Goal: Task Accomplishment & Management: Manage account settings

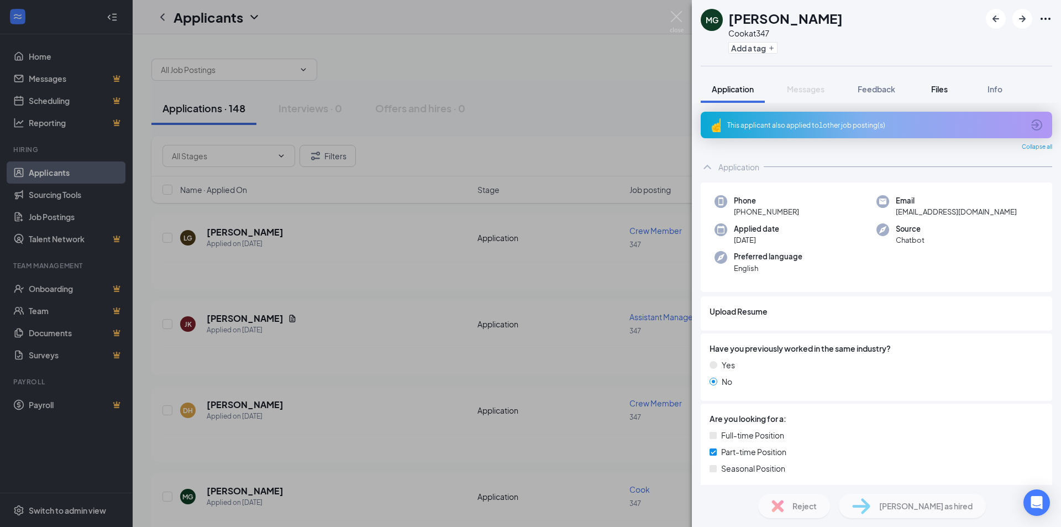
click at [938, 90] on span "Files" at bounding box center [939, 89] width 17 height 10
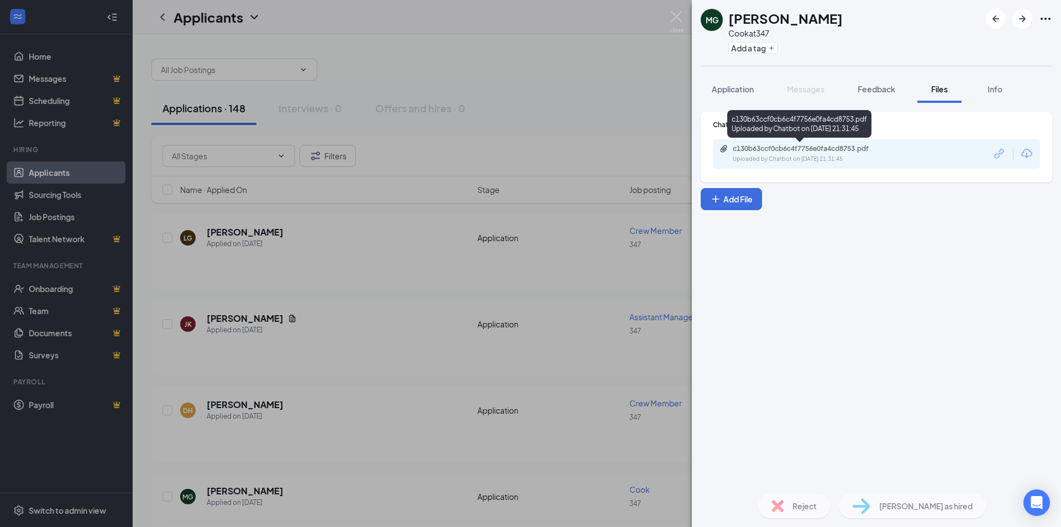
click at [834, 150] on div "c130b63ccf0cb6c4f7756e0fa4cd8753.pdf" at bounding box center [810, 148] width 155 height 9
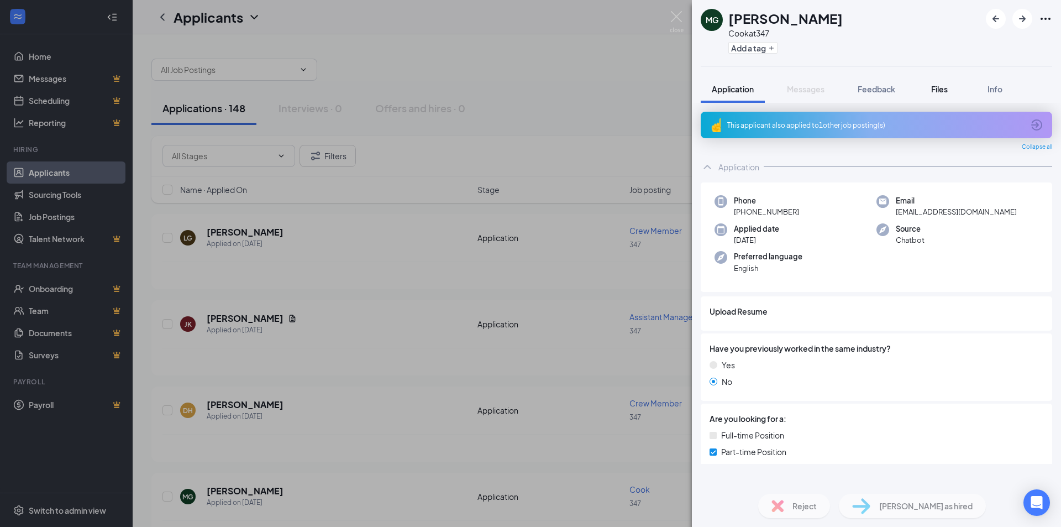
click at [938, 87] on span "Files" at bounding box center [939, 89] width 17 height 10
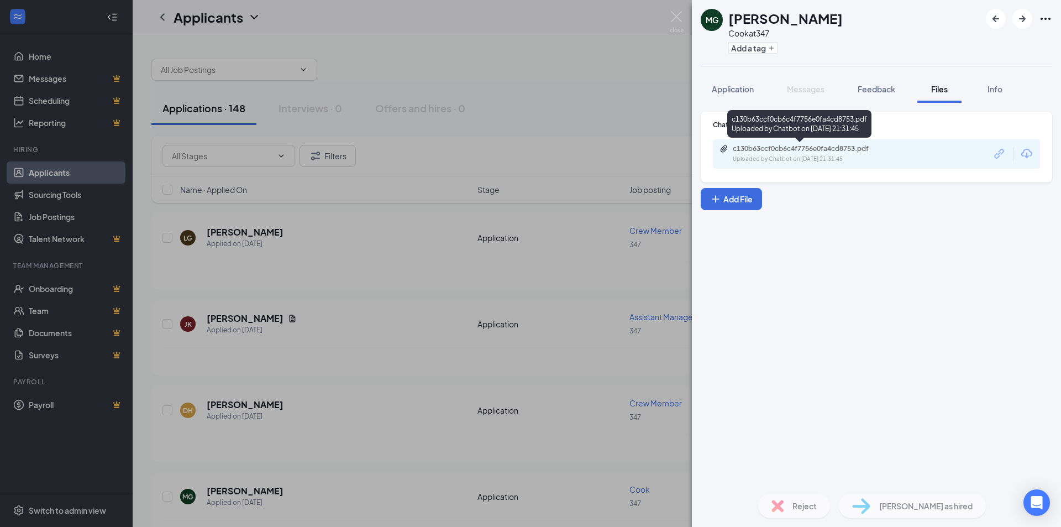
click at [824, 149] on div "c130b63ccf0cb6c4f7756e0fa4cd8753.pdf" at bounding box center [810, 148] width 155 height 9
click at [793, 154] on div "c130b63ccf0cb6c4f7756e0fa4cd8753.pdf Uploaded by Chatbot on Oct 13, 2025 at 21:…" at bounding box center [809, 153] width 179 height 19
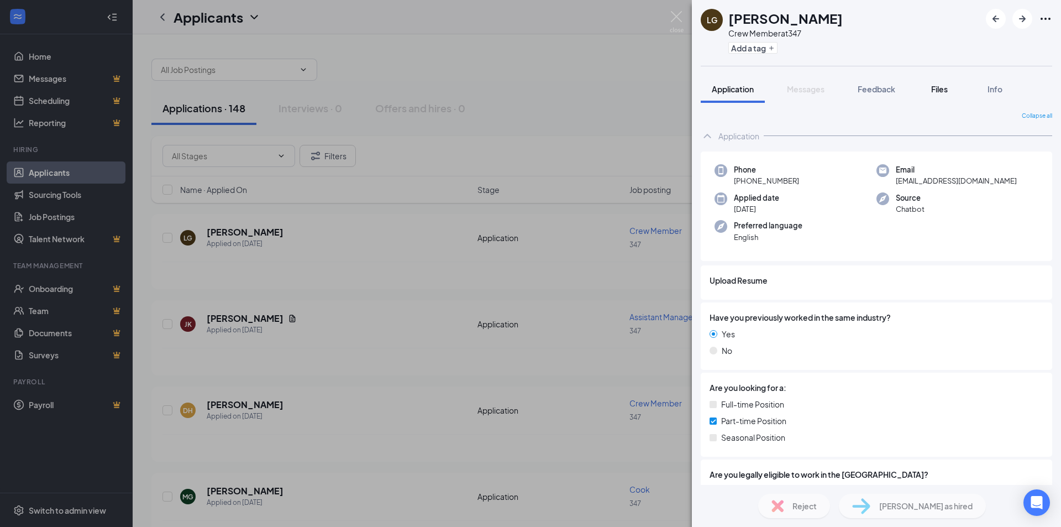
click at [939, 89] on span "Files" at bounding box center [939, 89] width 17 height 10
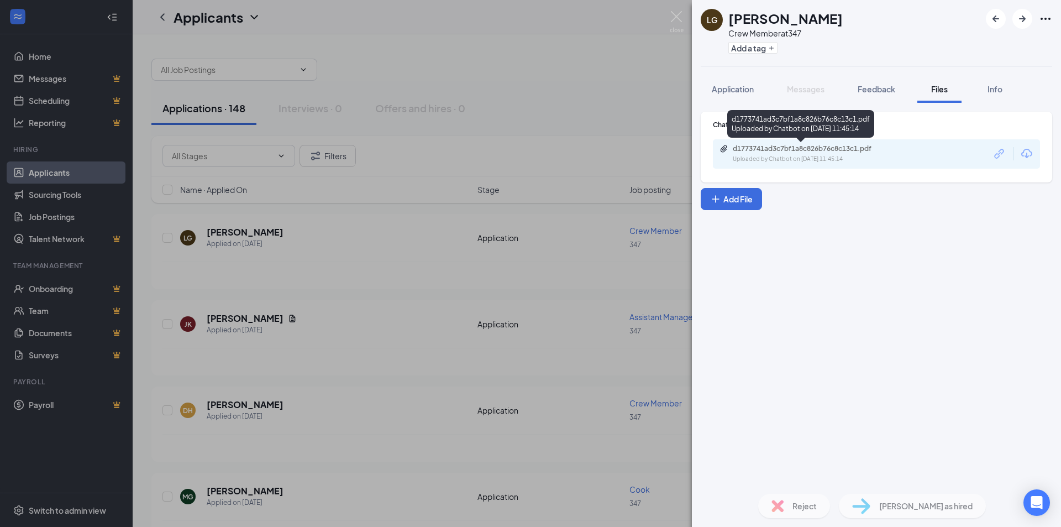
click at [806, 148] on div "d1773741ad3c7bf1a8c826b76c8c13c1.pdf" at bounding box center [810, 148] width 155 height 9
click at [756, 153] on div "d1773741ad3c7bf1a8c826b76c8c13c1.pdf Uploaded by Chatbot on Oct 14, 2025 at 11:…" at bounding box center [809, 153] width 179 height 19
click at [938, 87] on span "Files" at bounding box center [939, 89] width 17 height 10
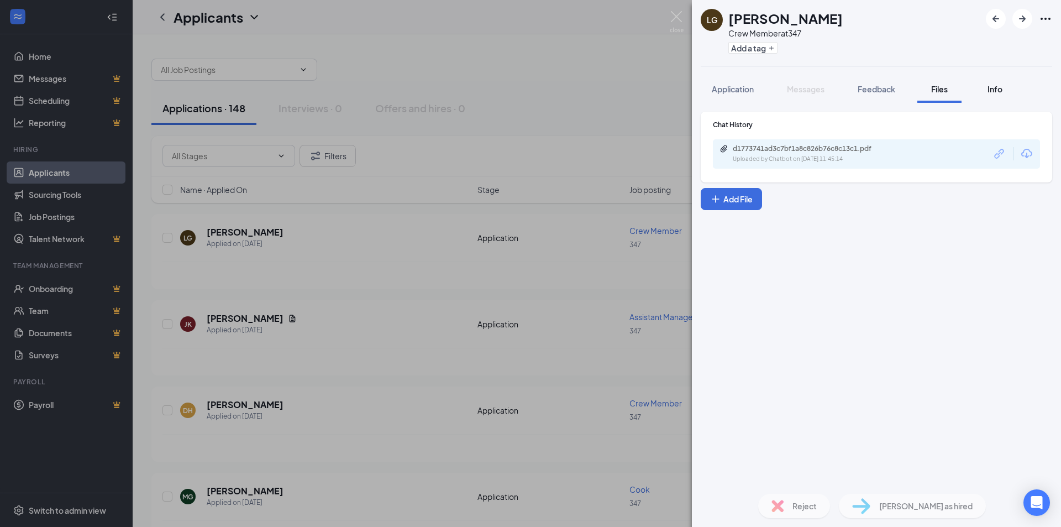
click at [996, 88] on span "Info" at bounding box center [995, 89] width 15 height 10
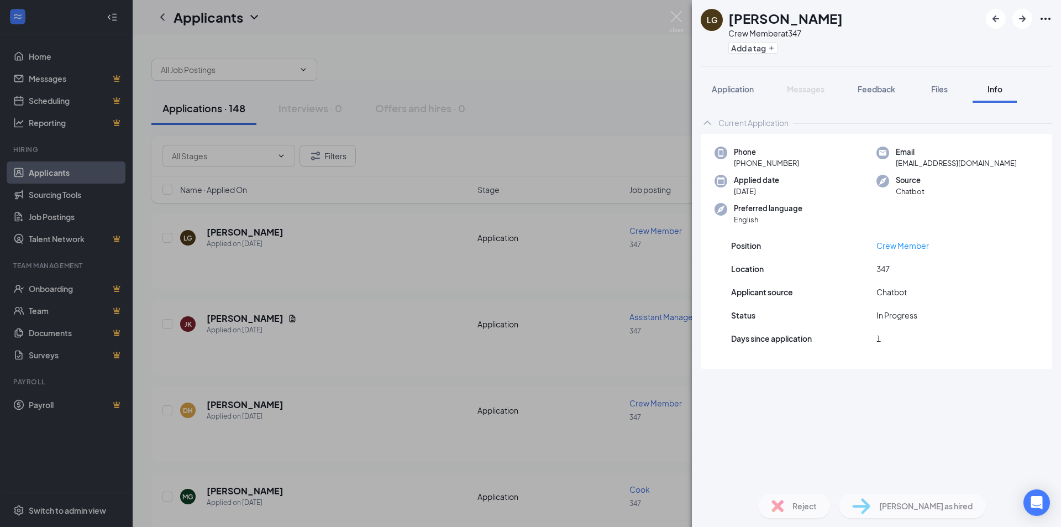
drag, startPoint x: 888, startPoint y: 427, endPoint x: 890, endPoint y: 407, distance: 20.0
click at [890, 422] on div "Current Application Phone +1 (672) 399-8502 Email laxmigautamca@gmail.com Appli…" at bounding box center [876, 294] width 369 height 382
click at [938, 84] on span "Files" at bounding box center [939, 89] width 17 height 10
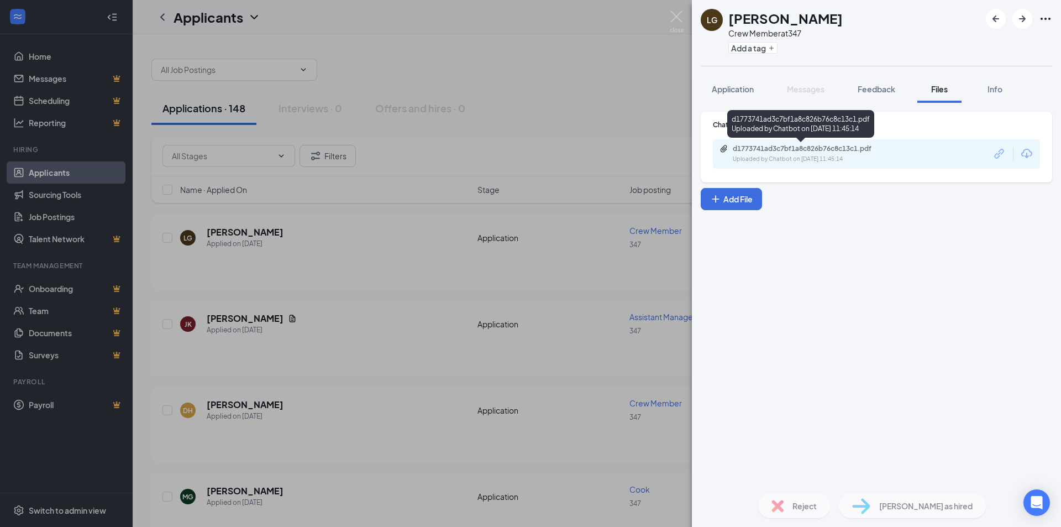
click at [807, 150] on div "d1773741ad3c7bf1a8c826b76c8c13c1.pdf" at bounding box center [810, 148] width 155 height 9
click at [676, 16] on img at bounding box center [677, 22] width 14 height 22
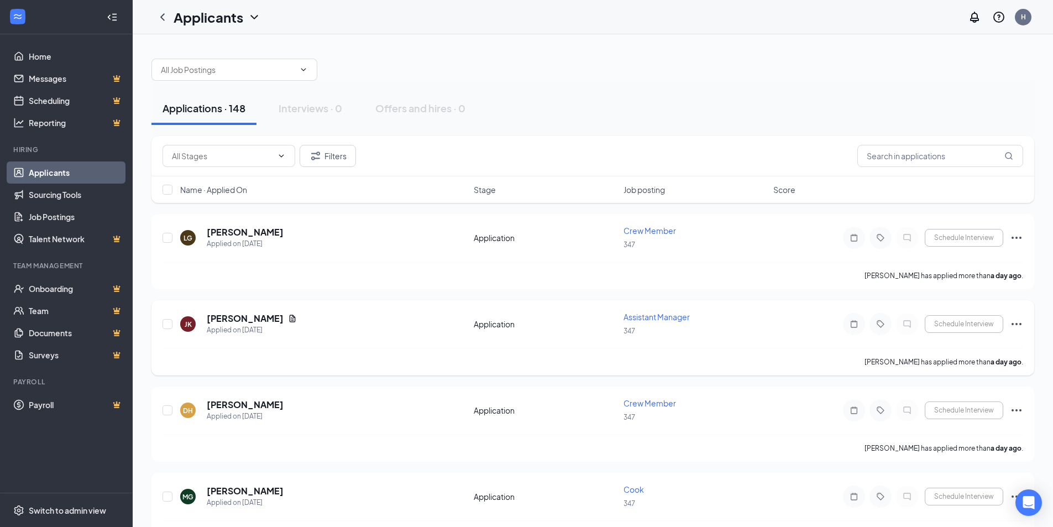
click at [655, 317] on span "Assistant Manager" at bounding box center [656, 317] width 66 height 10
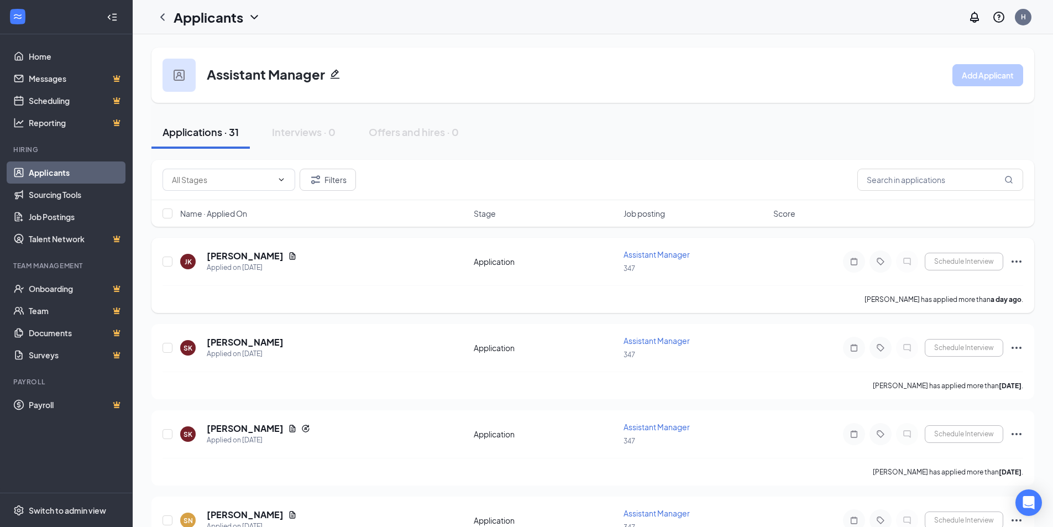
click at [653, 252] on span "Assistant Manager" at bounding box center [656, 254] width 66 height 10
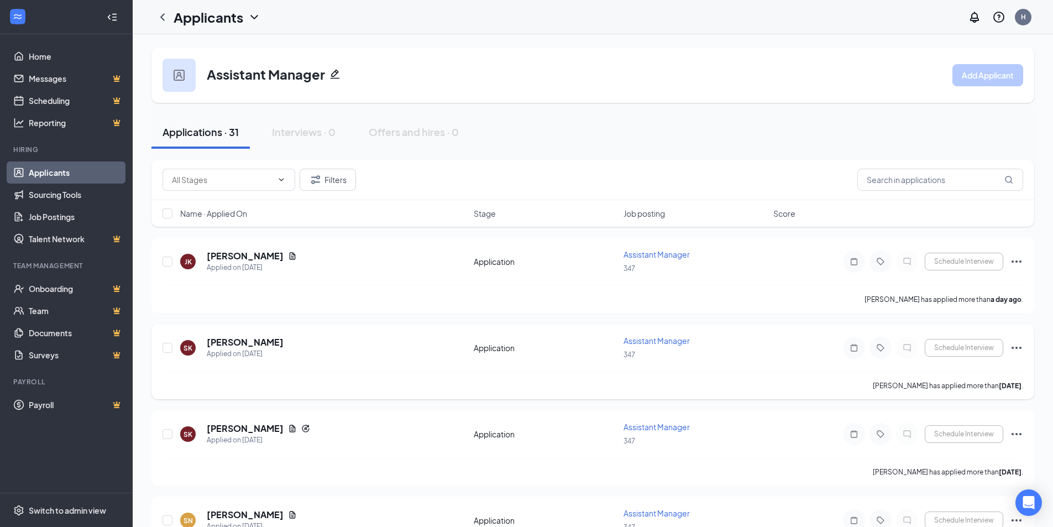
click at [660, 343] on span "Assistant Manager" at bounding box center [656, 340] width 66 height 10
click at [660, 342] on span "Assistant Manager" at bounding box center [656, 340] width 66 height 10
click at [634, 340] on span "Assistant Manager" at bounding box center [656, 340] width 66 height 10
click at [46, 51] on link "Home" at bounding box center [76, 56] width 95 height 22
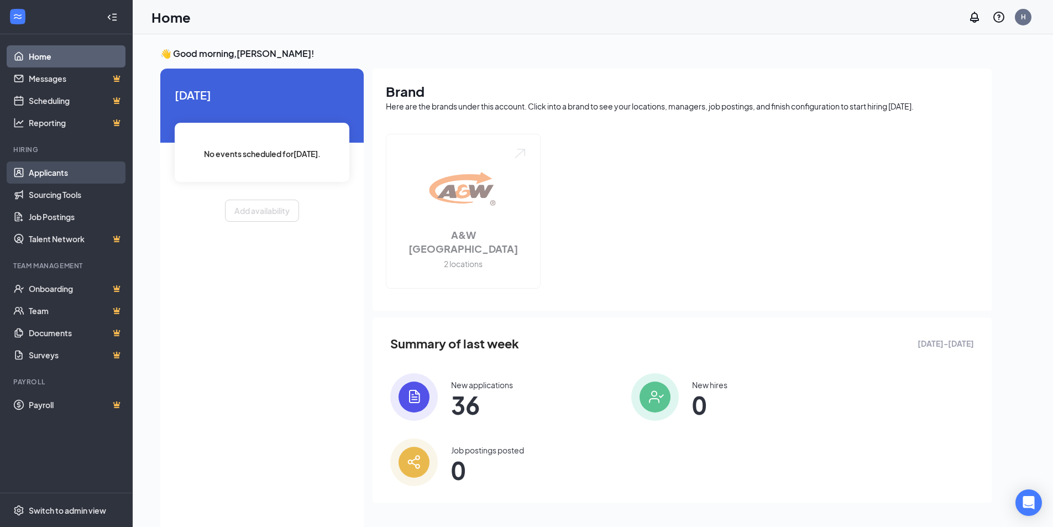
click at [48, 172] on link "Applicants" at bounding box center [76, 172] width 95 height 22
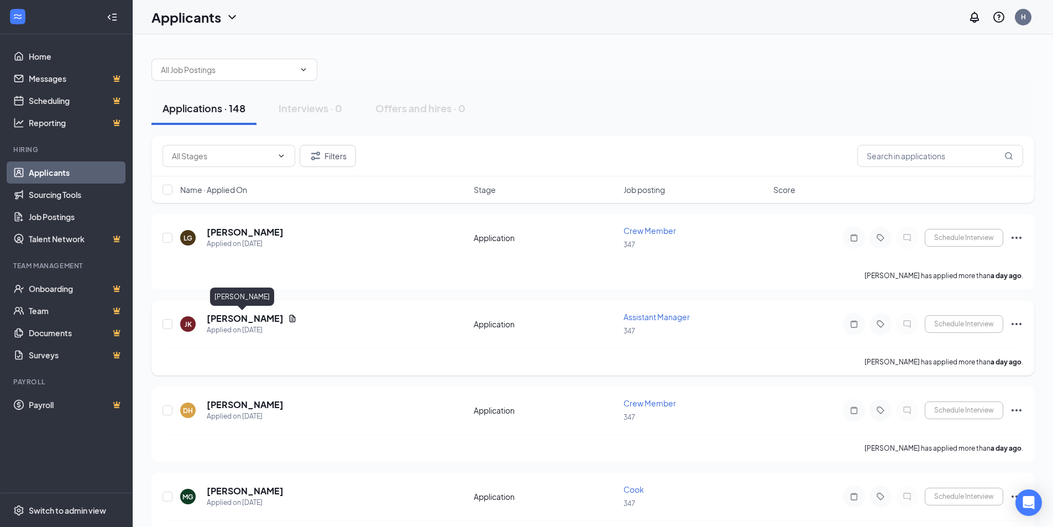
click at [224, 319] on h5 "[PERSON_NAME]" at bounding box center [245, 318] width 77 height 12
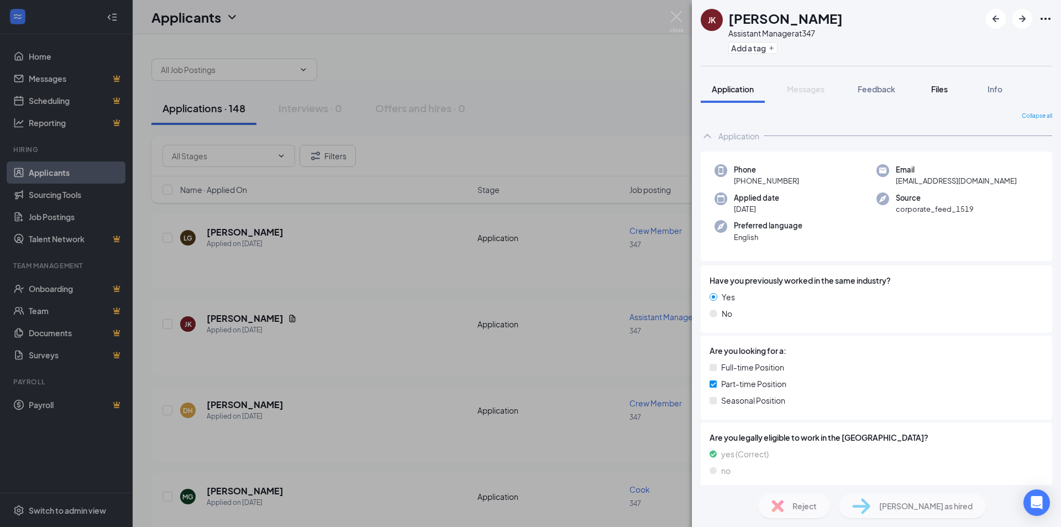
click at [940, 86] on span "Files" at bounding box center [939, 89] width 17 height 10
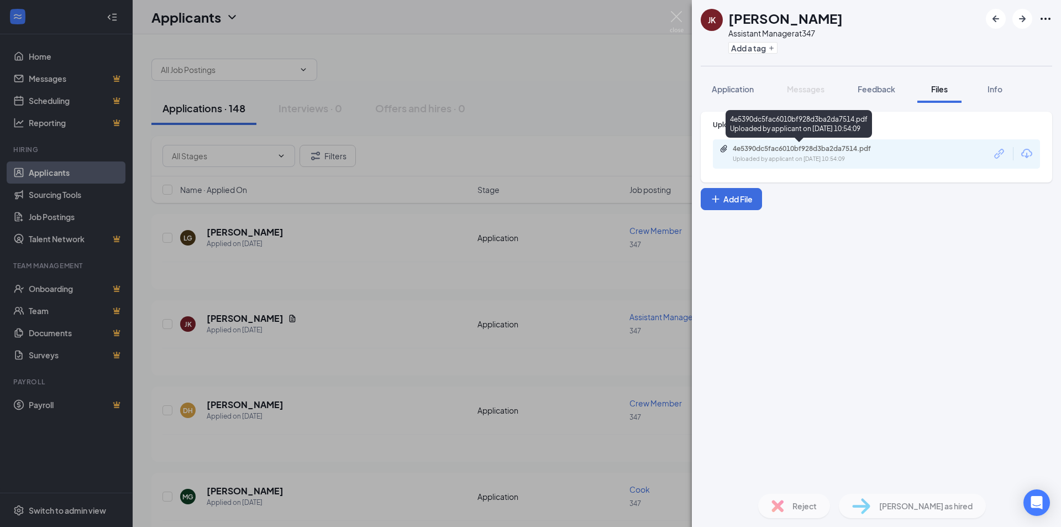
click at [790, 149] on div "4e5390dc5fac6010bf928d3ba2da7514.pdf" at bounding box center [810, 148] width 155 height 9
click at [768, 152] on div "4e5390dc5fac6010bf928d3ba2da7514.pdf" at bounding box center [810, 148] width 155 height 9
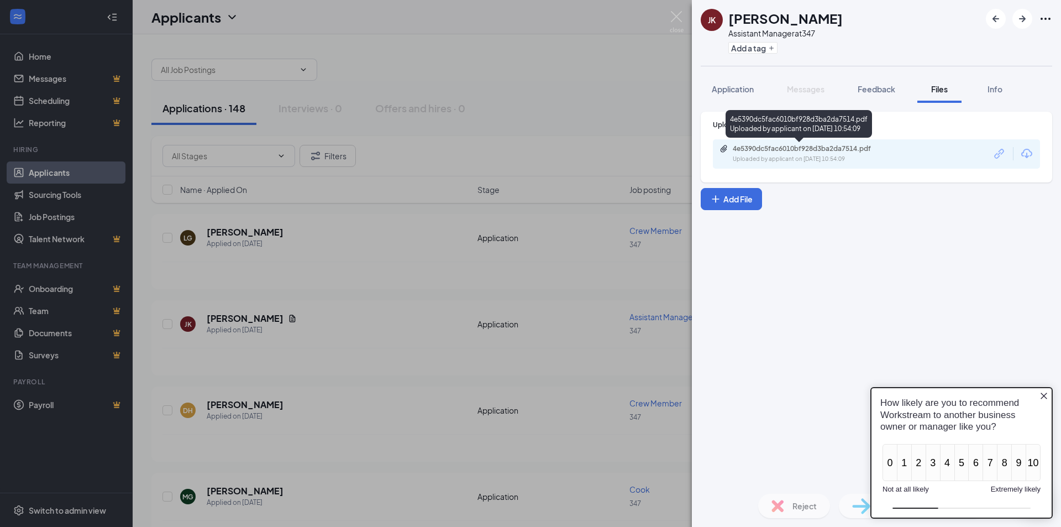
click at [843, 146] on div "4e5390dc5fac6010bf928d3ba2da7514.pdf" at bounding box center [810, 148] width 155 height 9
click at [566, 42] on div "JK Jasmeen Kaur Assistant Manager at 347 Add a tag Application Messages Feedbac…" at bounding box center [530, 263] width 1061 height 527
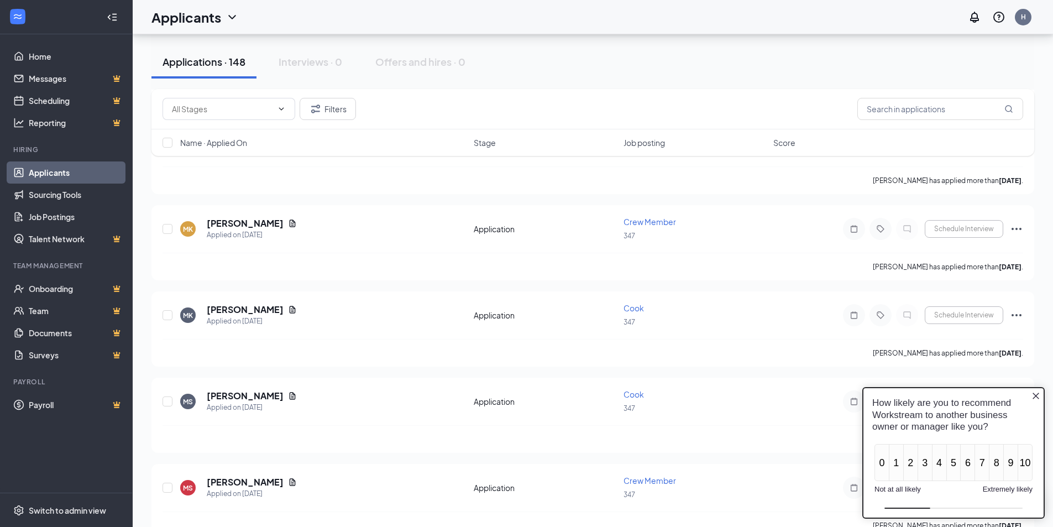
scroll to position [438, 0]
click at [643, 224] on span "Crew Member" at bounding box center [649, 224] width 53 height 10
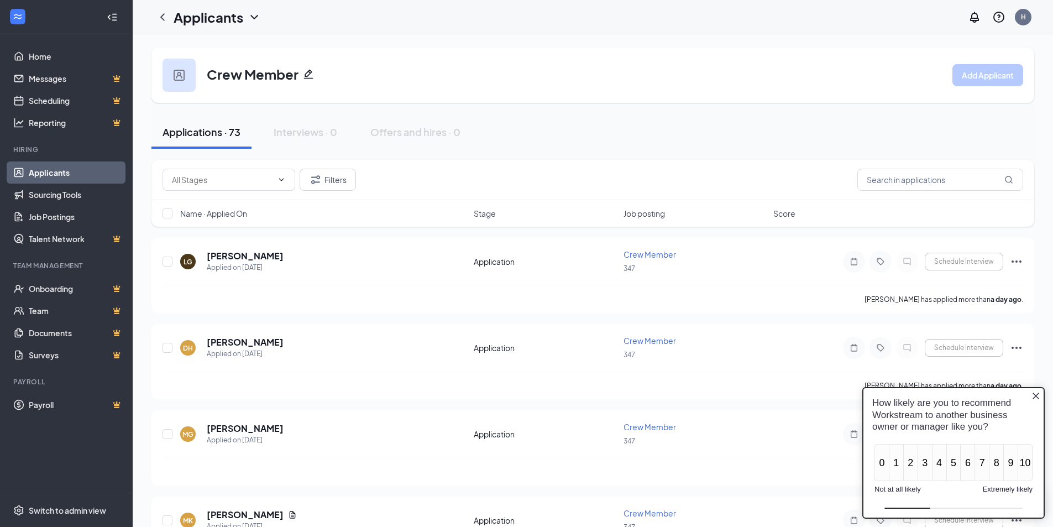
click at [1036, 396] on icon "Close button" at bounding box center [1035, 395] width 7 height 7
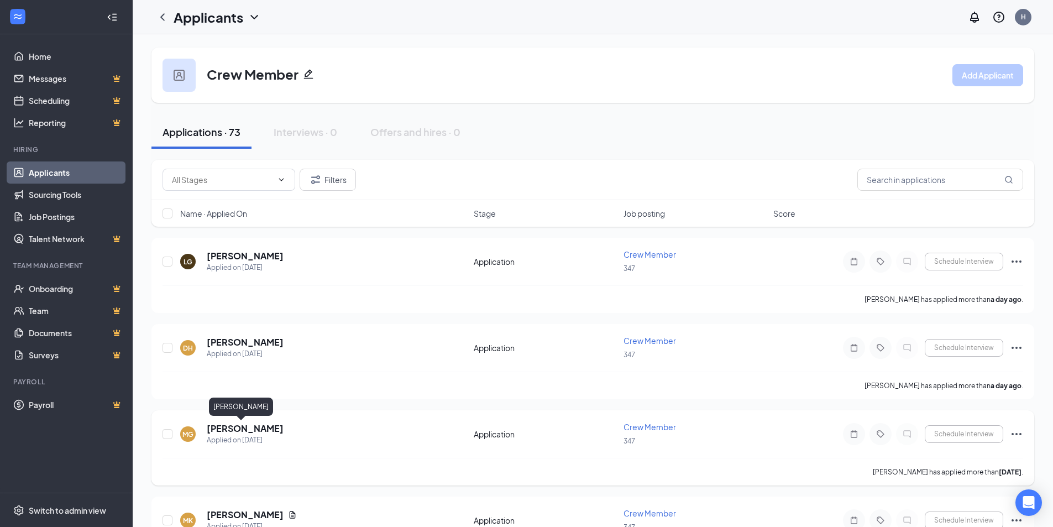
click at [230, 426] on h5 "[PERSON_NAME]" at bounding box center [245, 428] width 77 height 12
click at [225, 427] on h5 "[PERSON_NAME]" at bounding box center [245, 428] width 77 height 12
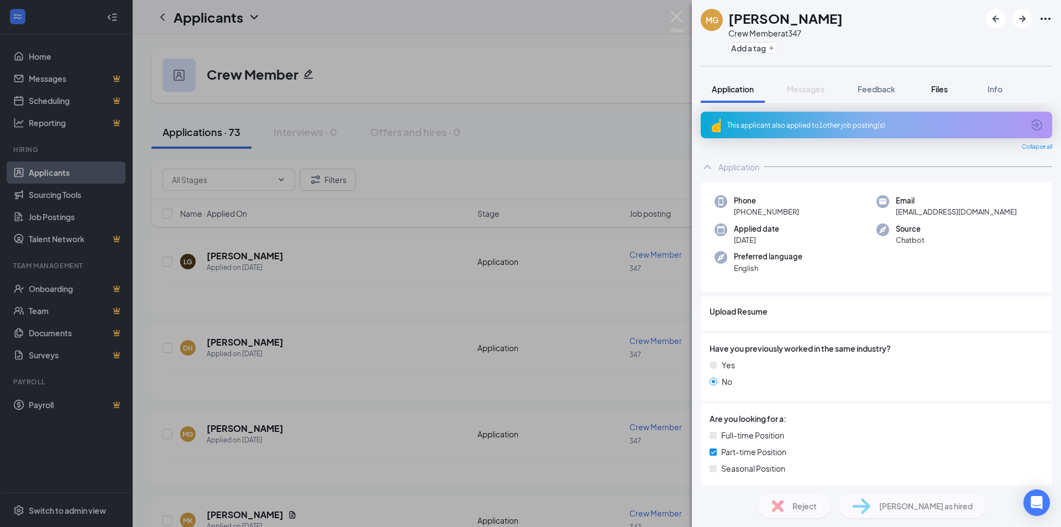
click at [940, 88] on span "Files" at bounding box center [939, 89] width 17 height 10
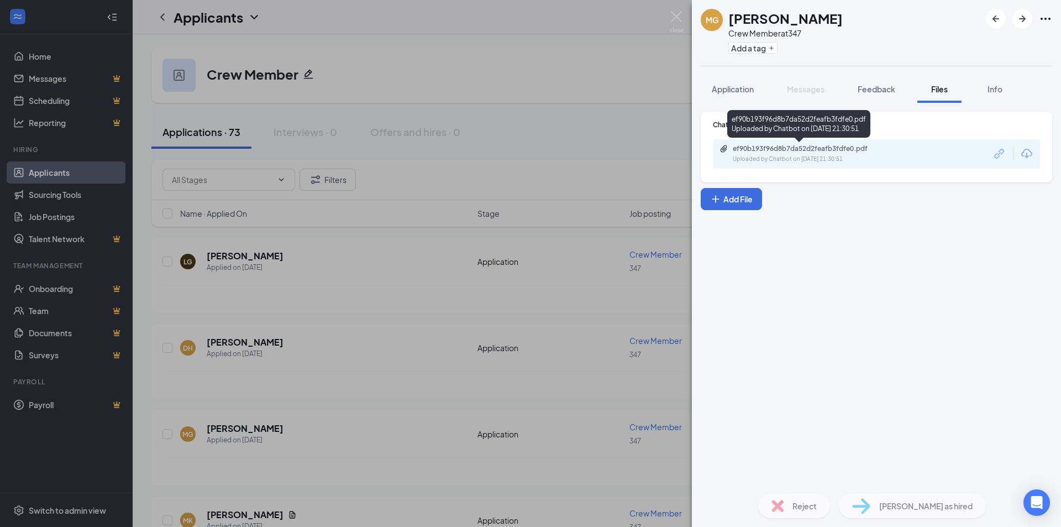
click at [823, 153] on div "ef90b193f96d8b7da52d2feafb3fdfe0.pdf" at bounding box center [810, 148] width 155 height 9
click at [1043, 18] on icon "Ellipses" at bounding box center [1045, 18] width 13 height 13
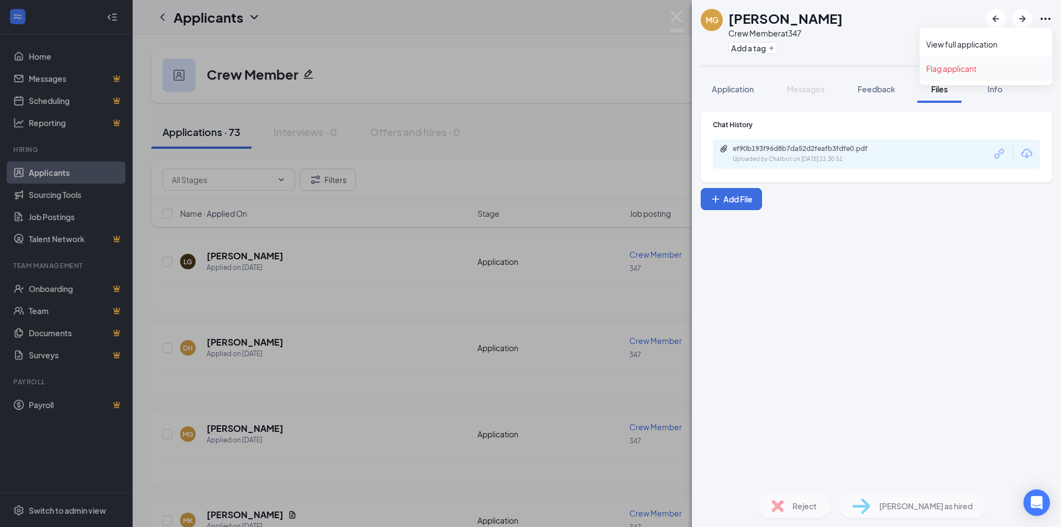
click at [963, 69] on link "Flag applicant" at bounding box center [985, 68] width 119 height 11
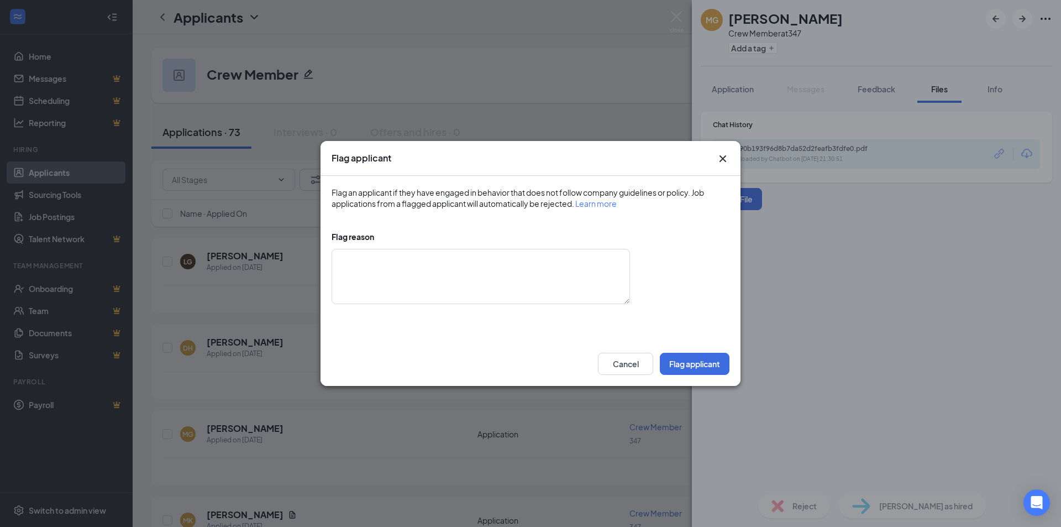
click at [722, 156] on icon "Cross" at bounding box center [722, 158] width 13 height 13
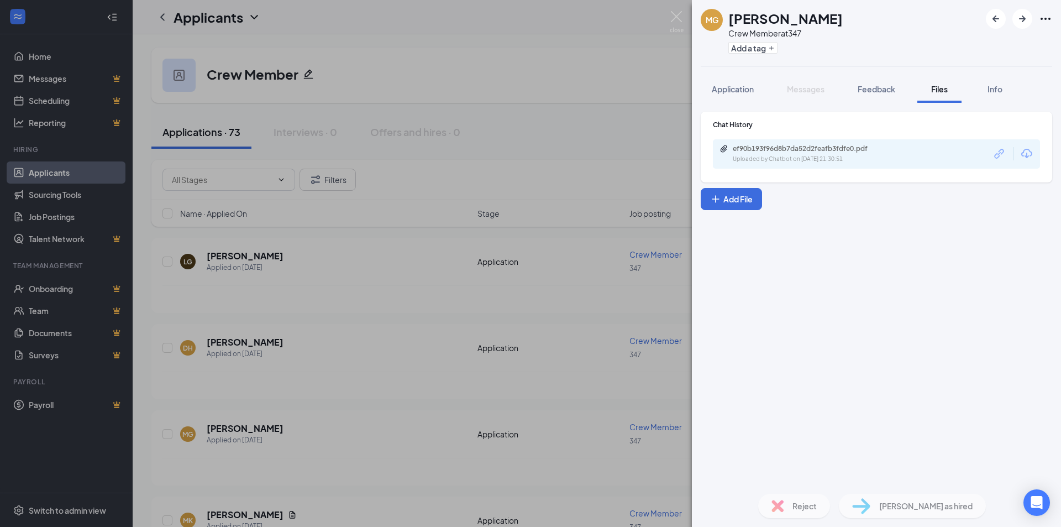
click at [656, 36] on div "MG Mansi Garg Crew Member at 347 Add a tag Application Messages Feedback Files …" at bounding box center [530, 263] width 1061 height 527
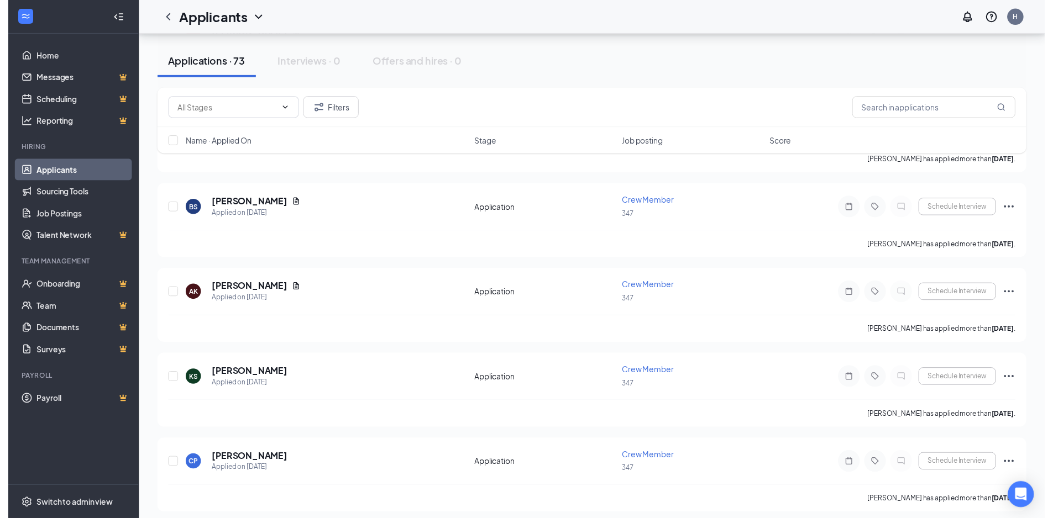
scroll to position [596, 0]
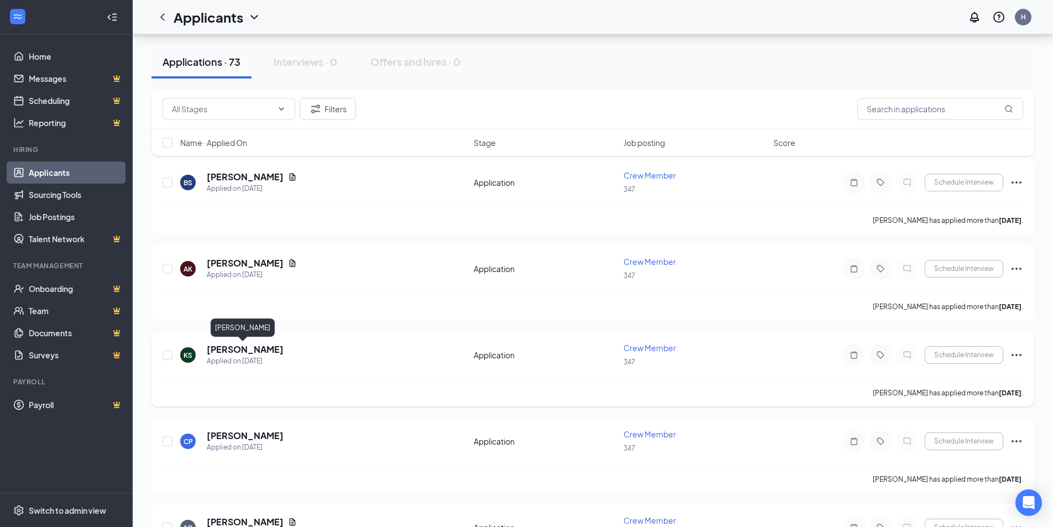
click at [227, 347] on h5 "komal Sharma" at bounding box center [245, 349] width 77 height 12
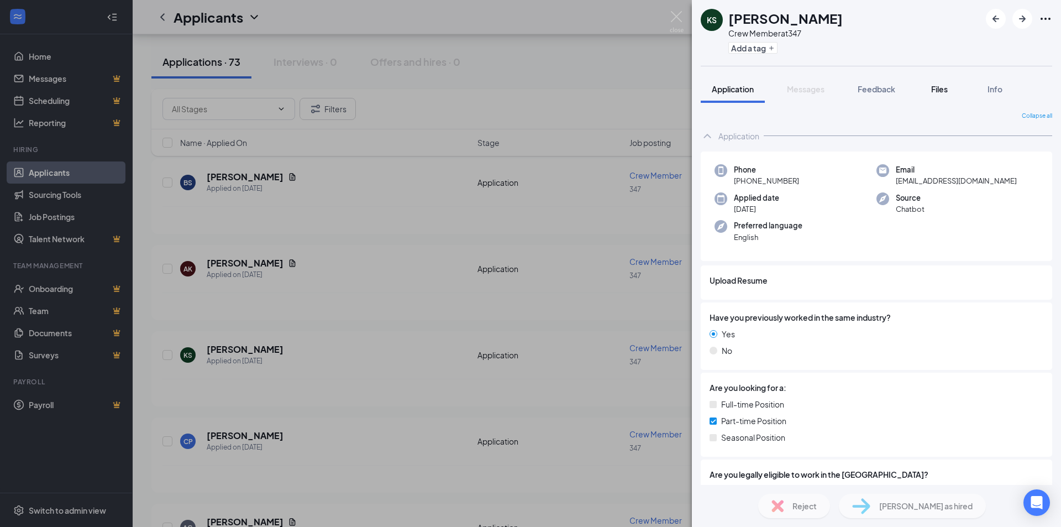
click at [938, 87] on span "Files" at bounding box center [939, 89] width 17 height 10
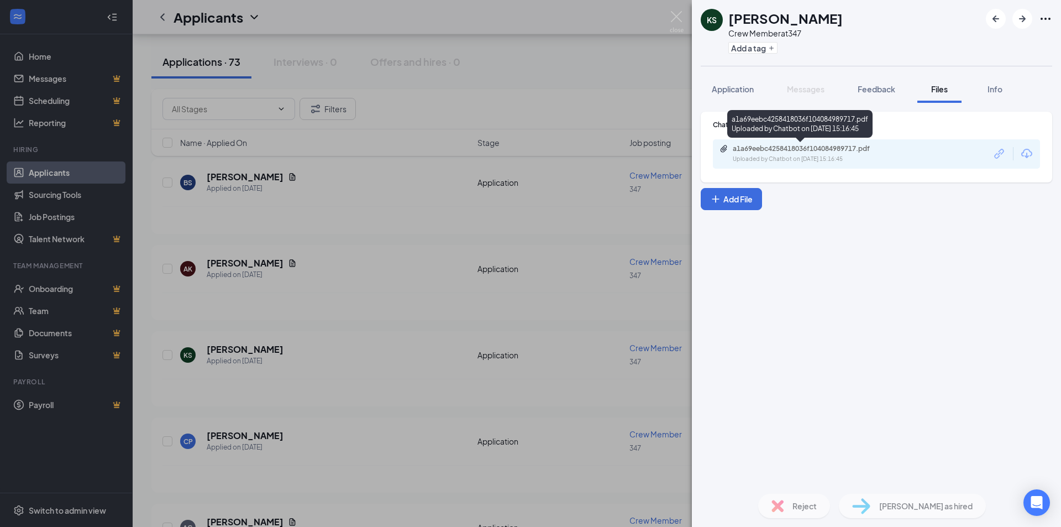
click at [827, 151] on div "a1a69eebc4258418036f104084989717.pdf" at bounding box center [810, 148] width 155 height 9
click at [681, 12] on img at bounding box center [677, 22] width 14 height 22
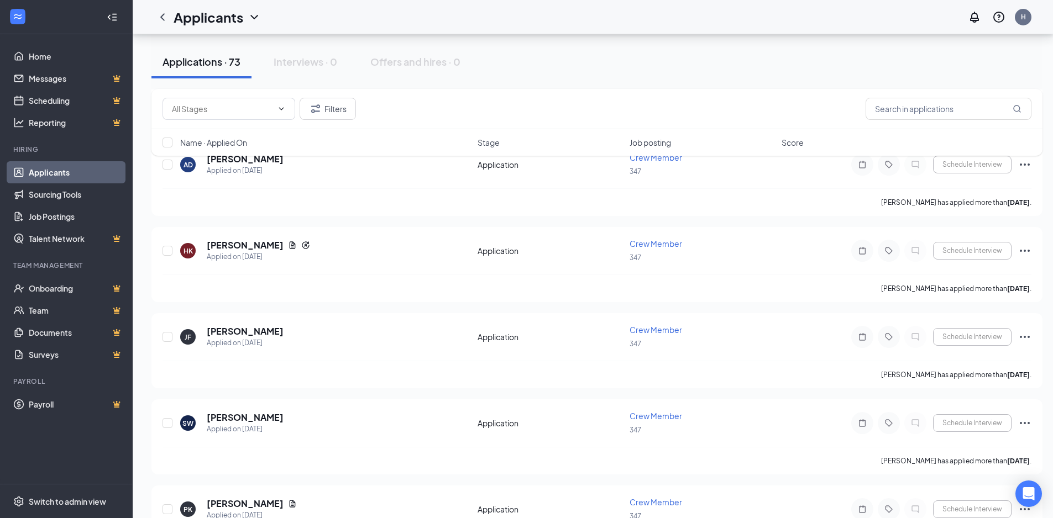
scroll to position [1541, 0]
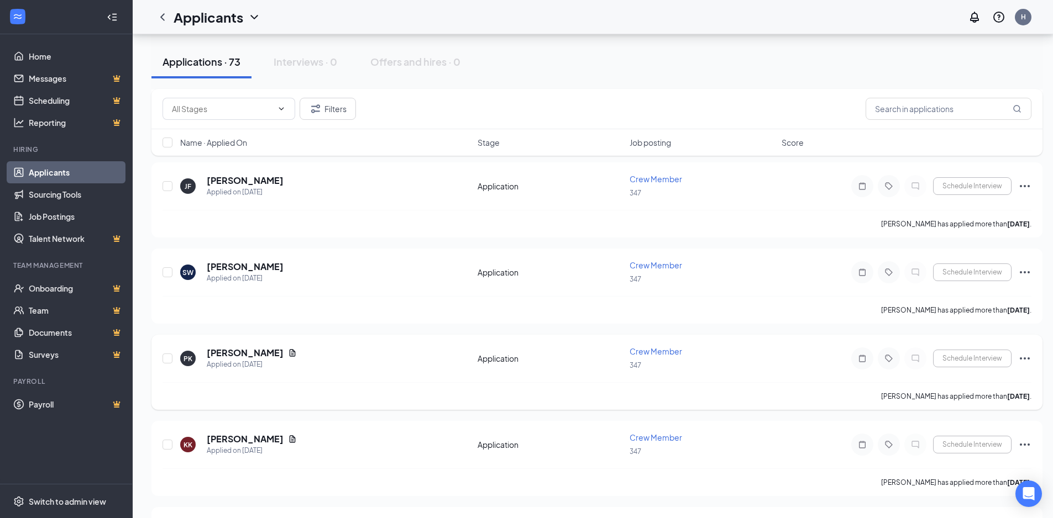
click at [656, 351] on span "Crew Member" at bounding box center [655, 352] width 53 height 10
click at [657, 349] on span "Crew Member" at bounding box center [655, 352] width 53 height 10
drag, startPoint x: 636, startPoint y: 349, endPoint x: 442, endPoint y: 320, distance: 196.2
click at [635, 350] on span "Crew Member" at bounding box center [655, 352] width 53 height 10
click at [217, 349] on h5 "Pinky Kaur" at bounding box center [245, 353] width 77 height 12
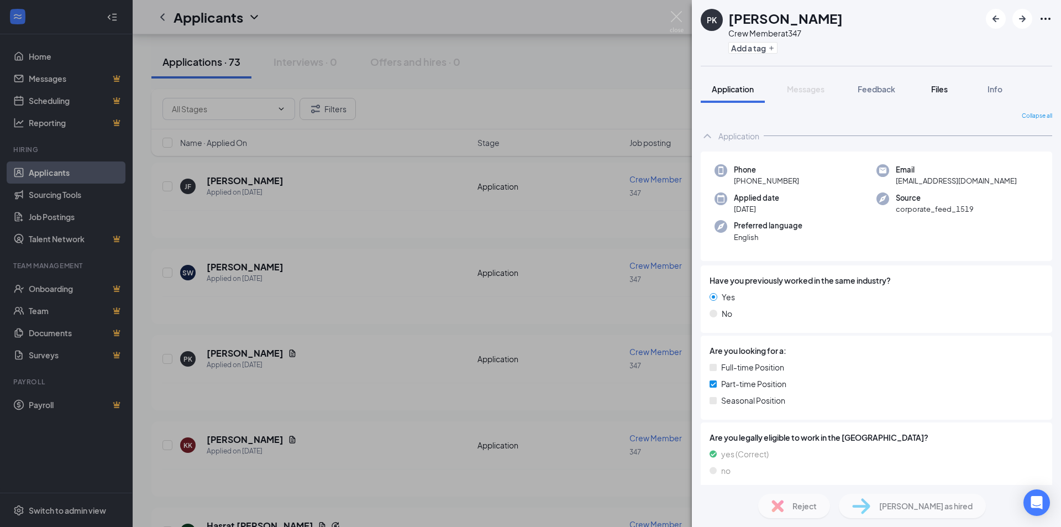
click at [941, 87] on span "Files" at bounding box center [939, 89] width 17 height 10
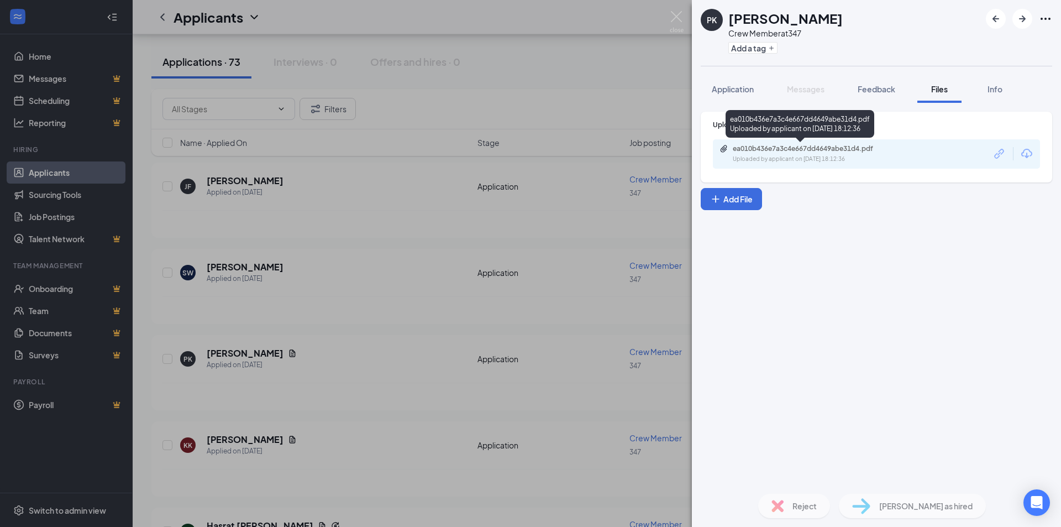
click at [812, 149] on div "ea010b436e7a3c4e667dd4649abe31d4.pdf" at bounding box center [810, 148] width 155 height 9
click at [674, 13] on img at bounding box center [677, 22] width 14 height 22
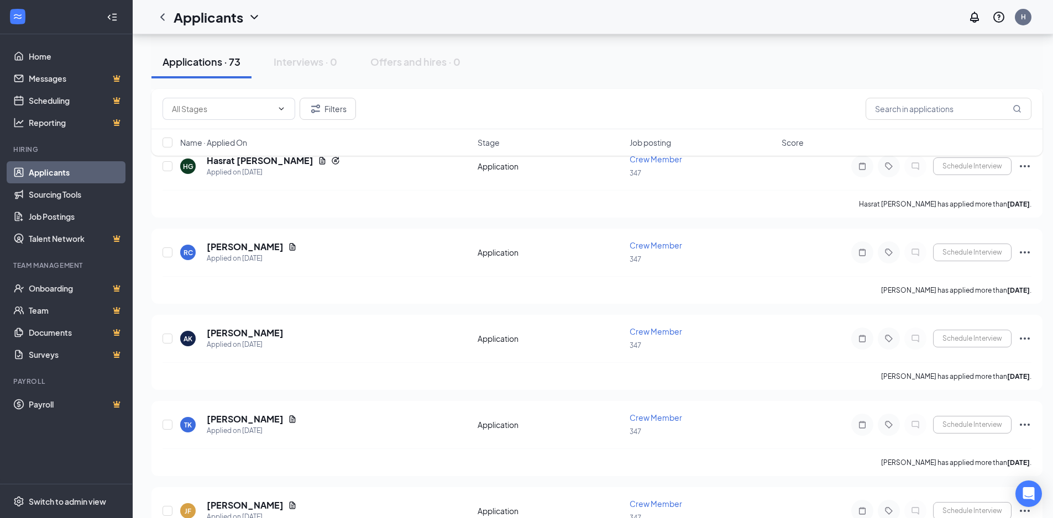
scroll to position [1900, 0]
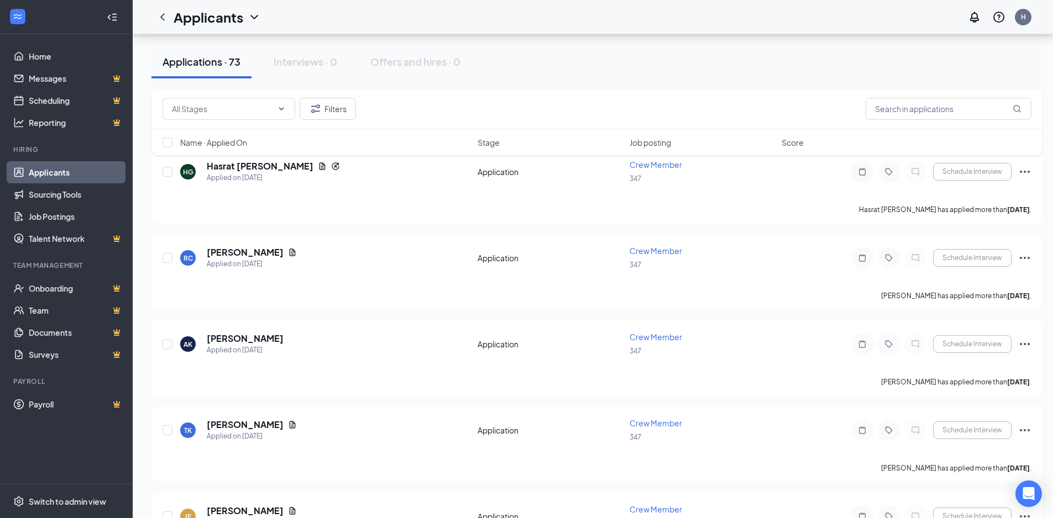
click at [261, 164] on div "Filters Name · Applied On Stage Job posting Score" at bounding box center [596, 128] width 891 height 78
click at [256, 167] on h5 "Hasrat Kaur Gill" at bounding box center [260, 166] width 107 height 12
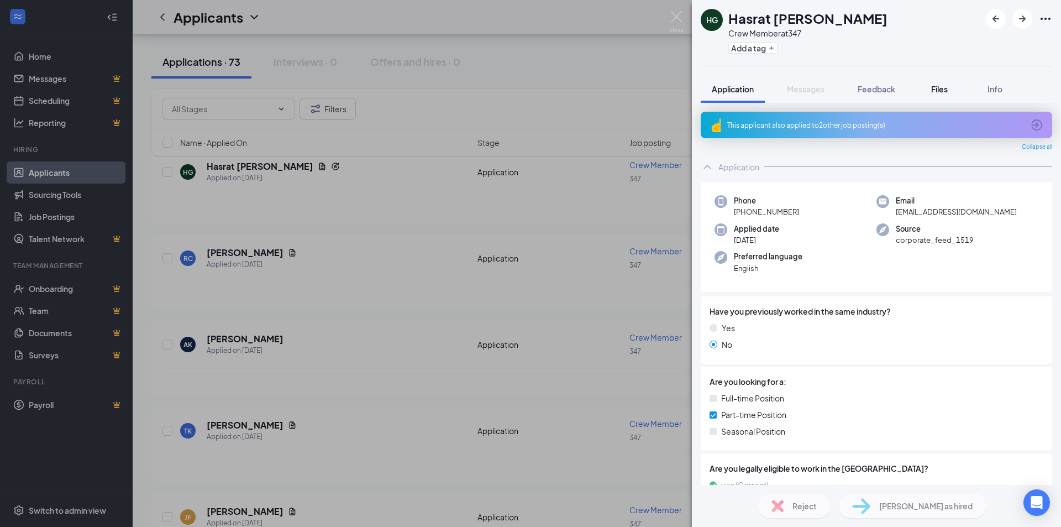
click at [937, 88] on span "Files" at bounding box center [939, 89] width 17 height 10
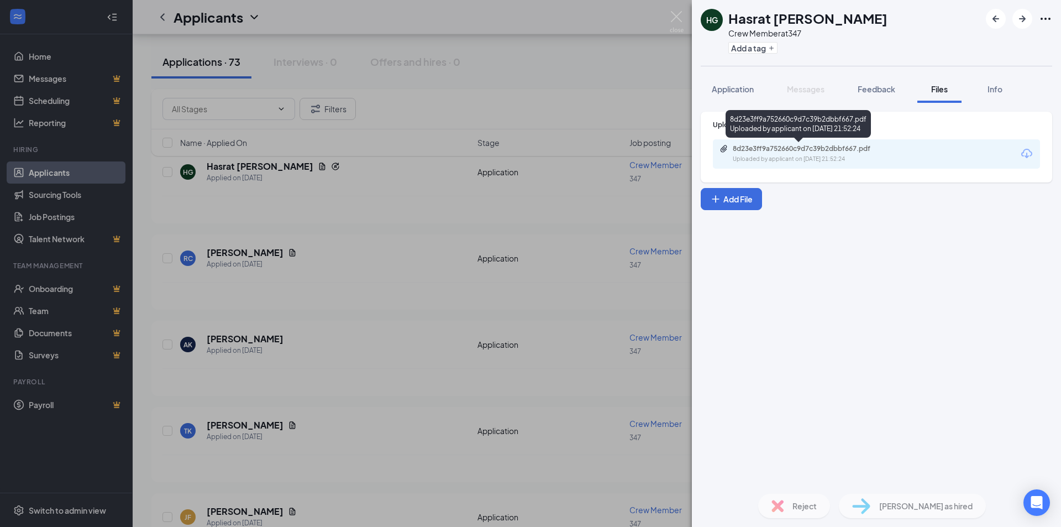
click at [815, 153] on div "8d23e3ff9a752660c9d7c39b2dbbf667.pdf Uploaded by applicant on Oct 02, 2025 at 2…" at bounding box center [809, 153] width 179 height 19
click at [677, 18] on img at bounding box center [677, 22] width 14 height 22
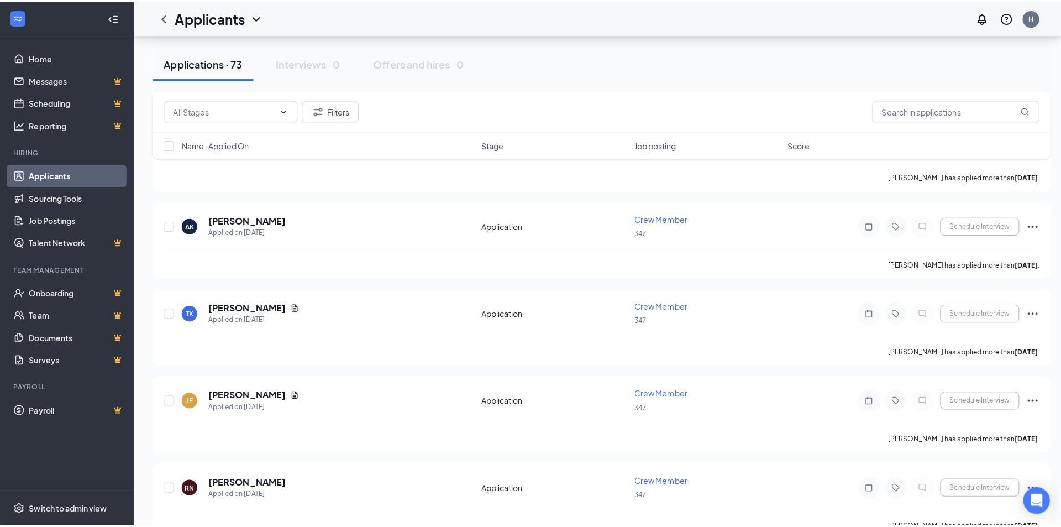
scroll to position [2041, 0]
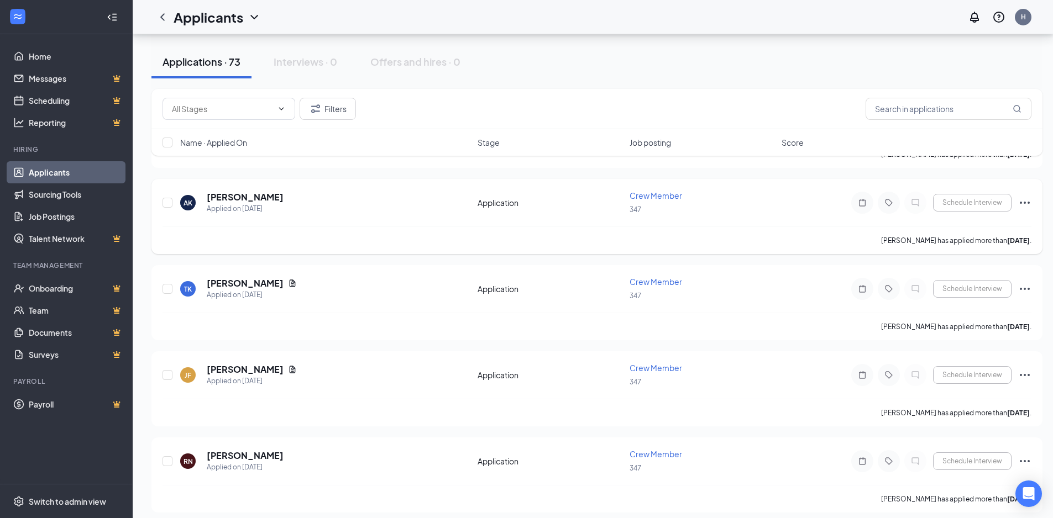
click at [658, 192] on span "Crew Member" at bounding box center [655, 196] width 53 height 10
click at [239, 194] on h5 "Amandeep Kaur" at bounding box center [245, 197] width 77 height 12
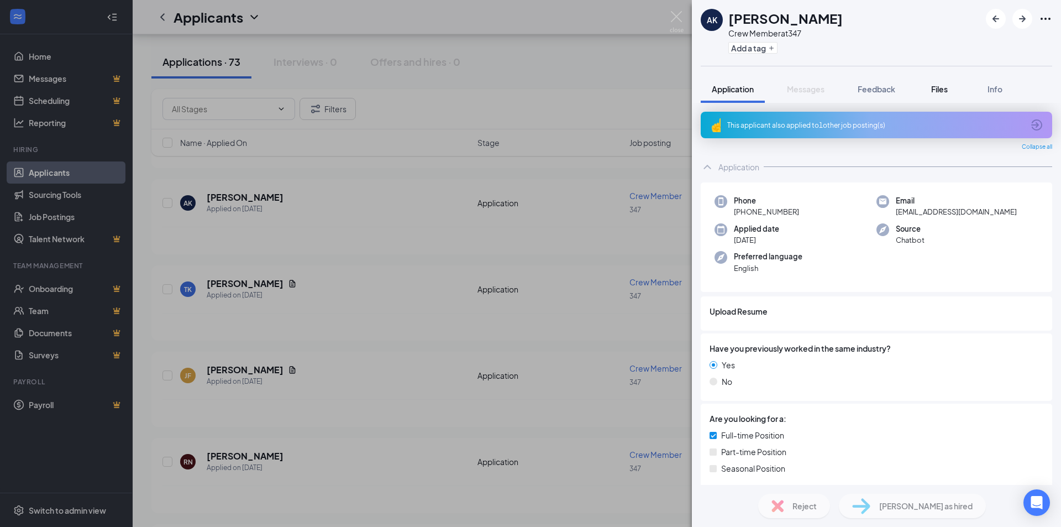
click at [936, 88] on span "Files" at bounding box center [939, 89] width 17 height 10
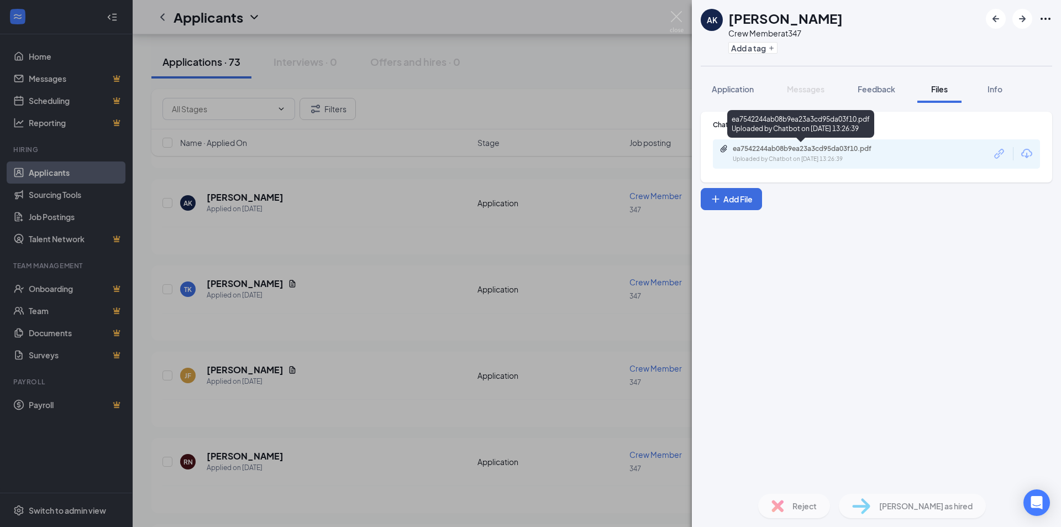
drag, startPoint x: 792, startPoint y: 141, endPoint x: 789, endPoint y: 149, distance: 7.9
click at [786, 150] on div "ea7542244ab08b9ea23a3cd95da03f10.pdf" at bounding box center [810, 148] width 155 height 9
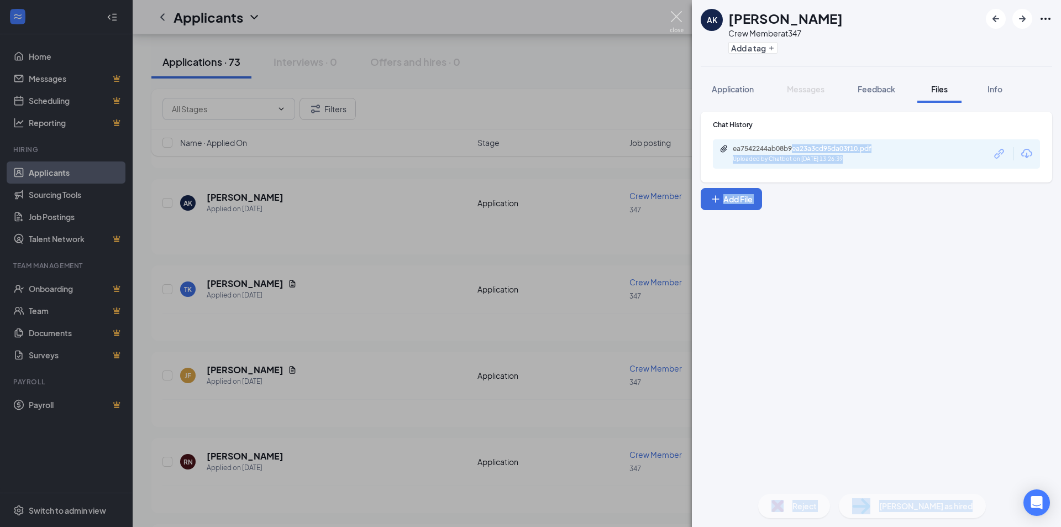
click at [675, 17] on img at bounding box center [677, 22] width 14 height 22
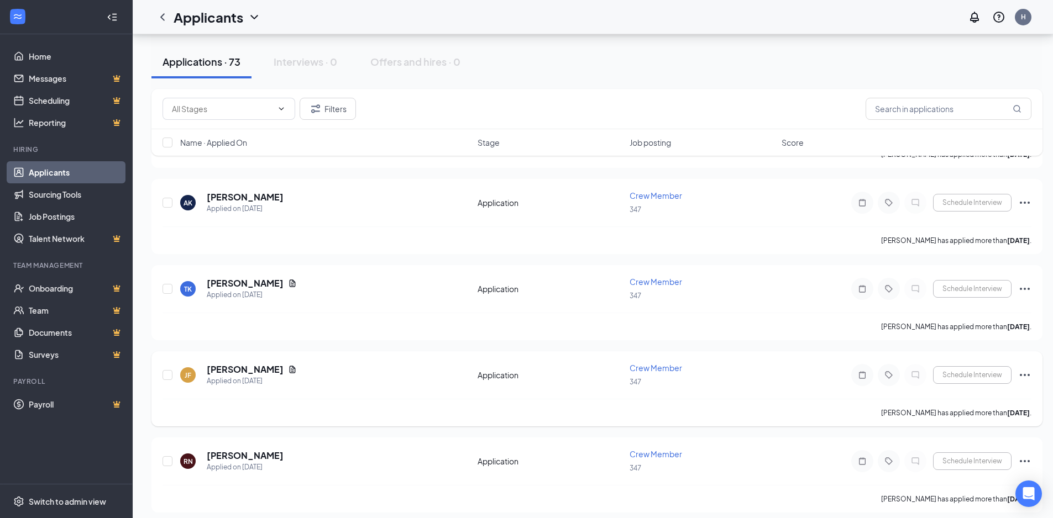
click at [645, 370] on span "Crew Member" at bounding box center [655, 368] width 53 height 10
click at [651, 365] on span "Crew Member" at bounding box center [655, 368] width 53 height 10
click at [650, 367] on span "Crew Member" at bounding box center [655, 368] width 53 height 10
drag, startPoint x: 650, startPoint y: 367, endPoint x: 359, endPoint y: 334, distance: 293.1
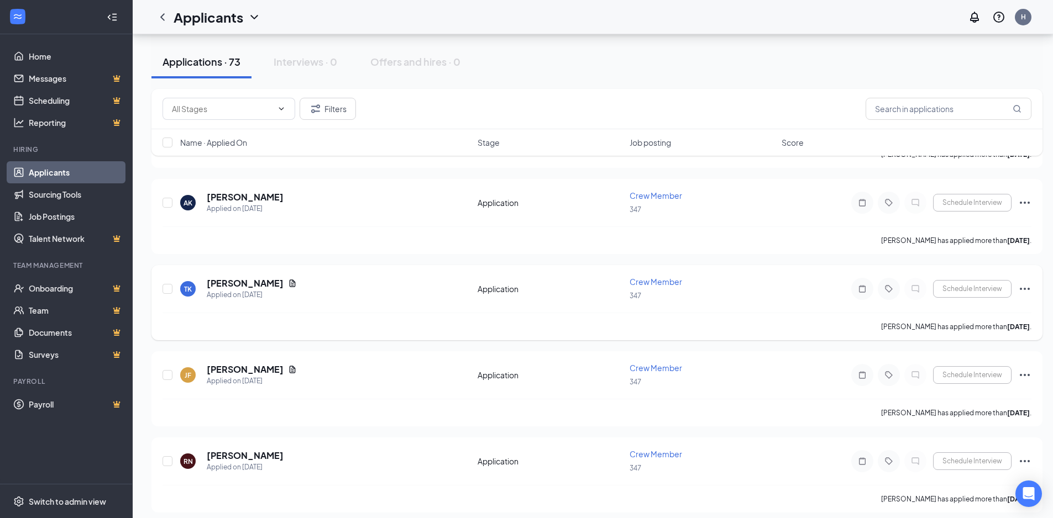
click at [650, 366] on span "Crew Member" at bounding box center [655, 368] width 53 height 10
click at [655, 364] on span "Crew Member" at bounding box center [655, 368] width 53 height 10
click at [234, 366] on h5 "Joyce Frilles" at bounding box center [245, 370] width 77 height 12
click at [219, 371] on h5 "Joyce Frilles" at bounding box center [245, 370] width 77 height 12
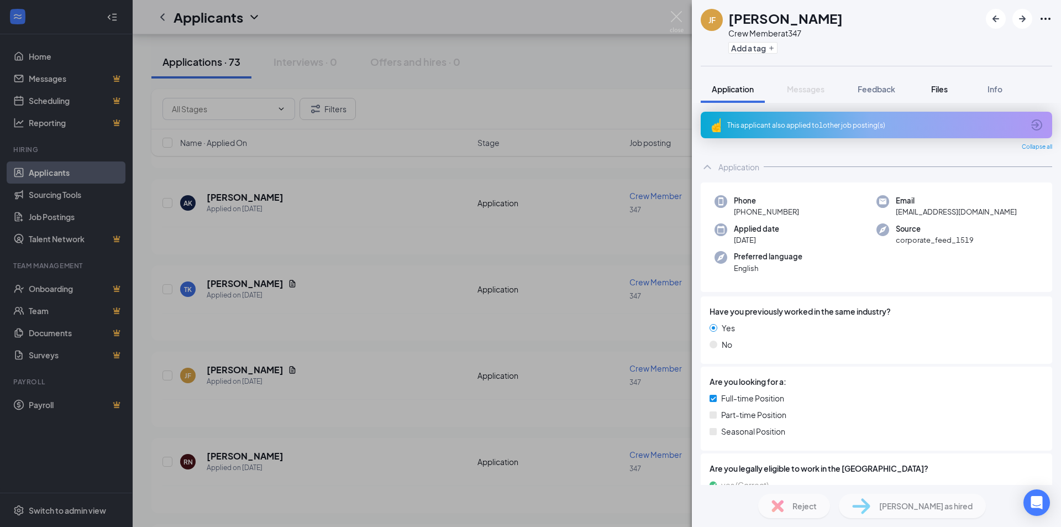
click at [942, 87] on span "Files" at bounding box center [939, 89] width 17 height 10
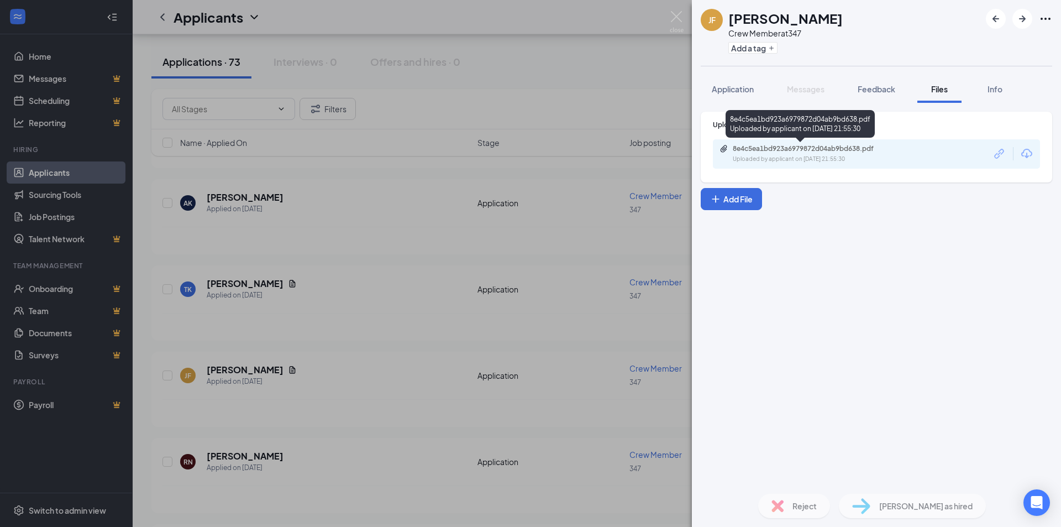
click at [821, 150] on div "8e4c5ea1bd923a6979872d04ab9bd638.pdf" at bounding box center [810, 148] width 155 height 9
click at [838, 148] on div "8e4c5ea1bd923a6979872d04ab9bd638.pdf" at bounding box center [810, 148] width 155 height 9
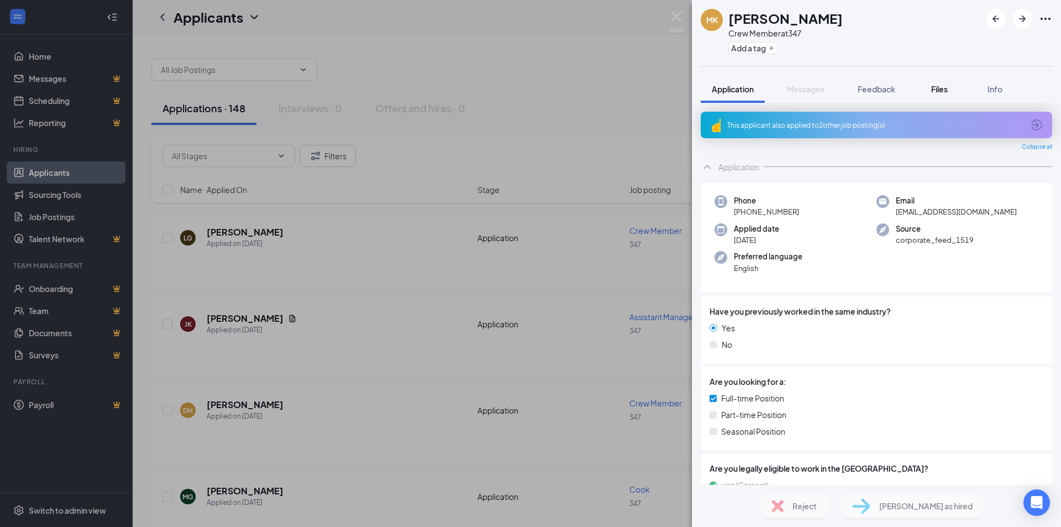
click at [937, 88] on span "Files" at bounding box center [939, 89] width 17 height 10
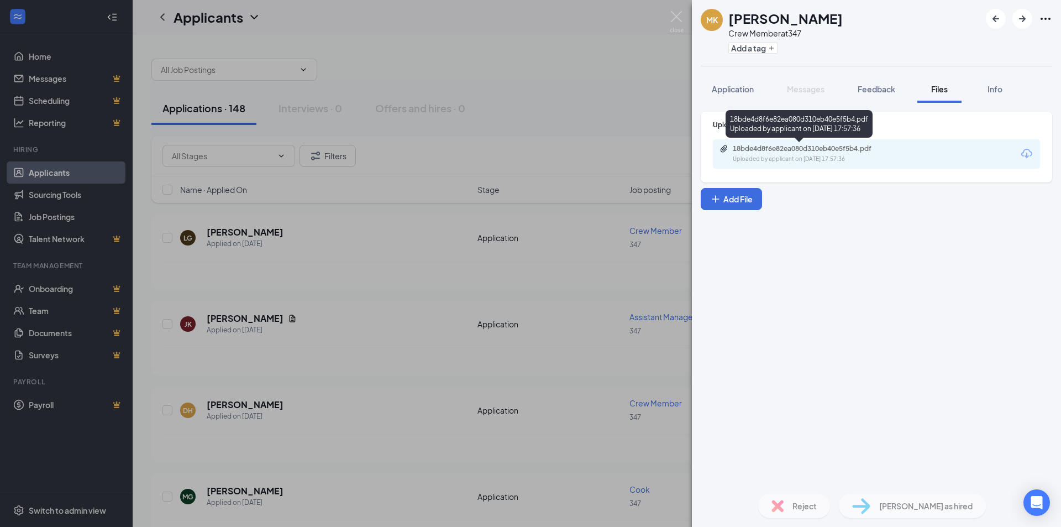
click at [815, 147] on div "18bde4d8f6e82ea080d310eb40e5f5b4.pdf" at bounding box center [810, 148] width 155 height 9
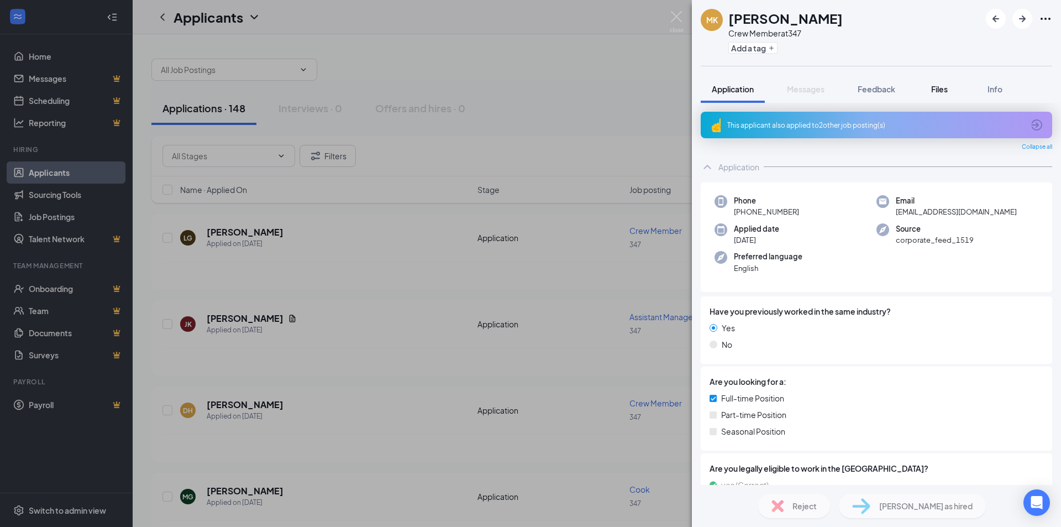
click at [942, 85] on span "Files" at bounding box center [939, 89] width 17 height 10
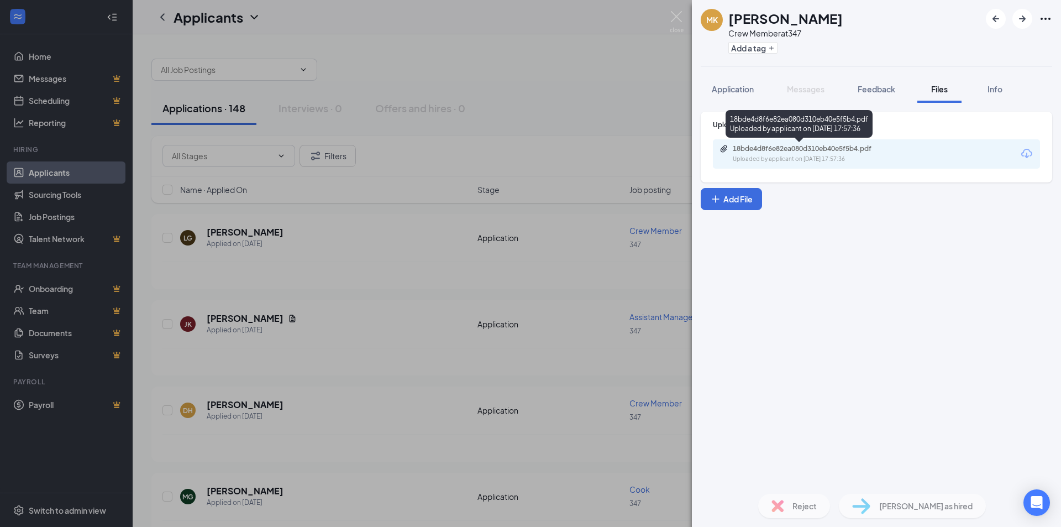
click at [812, 152] on div "18bde4d8f6e82ea080d310eb40e5f5b4.pdf" at bounding box center [810, 148] width 155 height 9
click at [767, 143] on div "18bde4d8f6e82ea080d310eb40e5f5b4.pdf Uploaded by applicant on Oct 13, 2025 at 1…" at bounding box center [876, 153] width 327 height 29
click at [762, 149] on div "18bde4d8f6e82ea080d310eb40e5f5b4.pdf" at bounding box center [810, 148] width 155 height 9
click at [806, 154] on div "18bde4d8f6e82ea080d310eb40e5f5b4.pdf Uploaded by applicant on Oct 13, 2025 at 1…" at bounding box center [809, 153] width 179 height 19
click at [672, 14] on img at bounding box center [677, 22] width 14 height 22
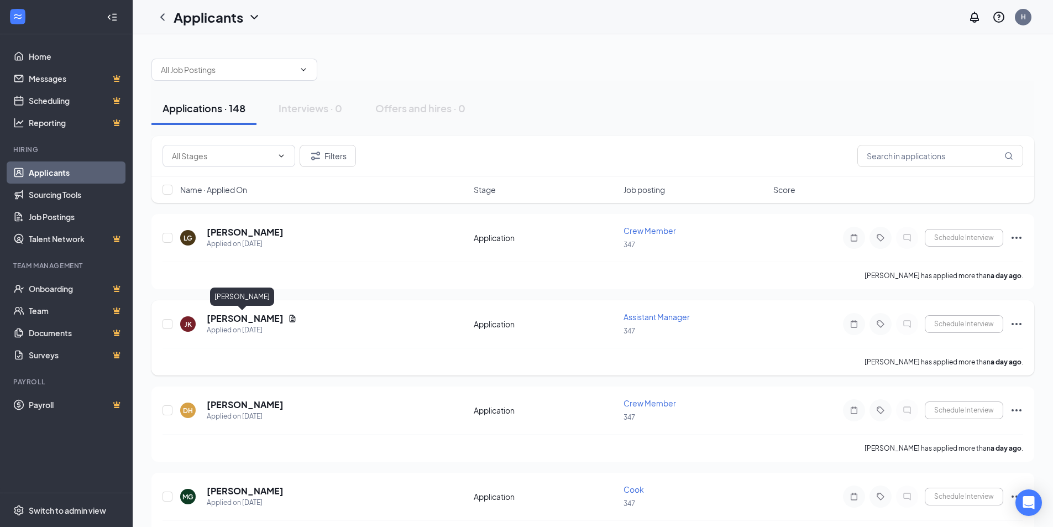
click at [243, 318] on h5 "[PERSON_NAME]" at bounding box center [245, 318] width 77 height 12
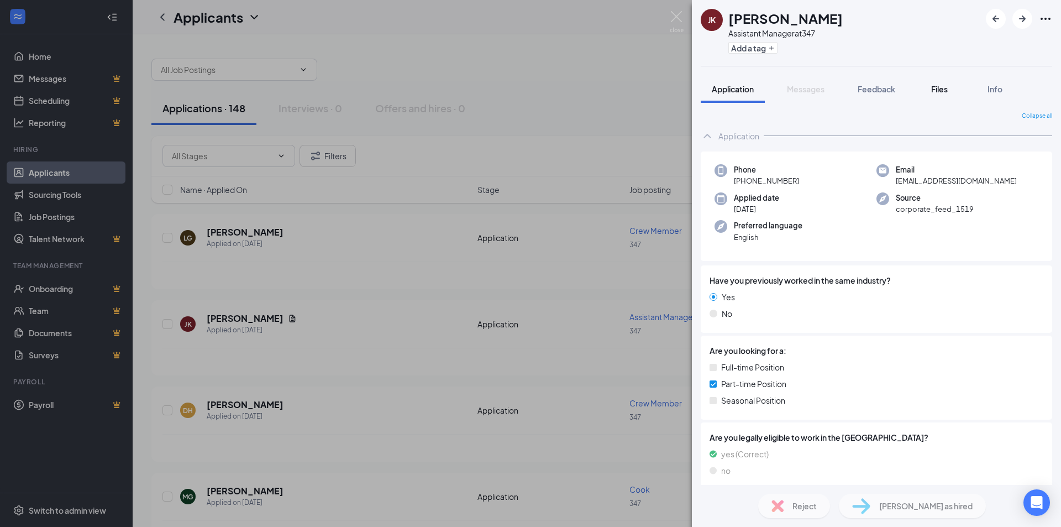
click at [943, 87] on span "Files" at bounding box center [939, 89] width 17 height 10
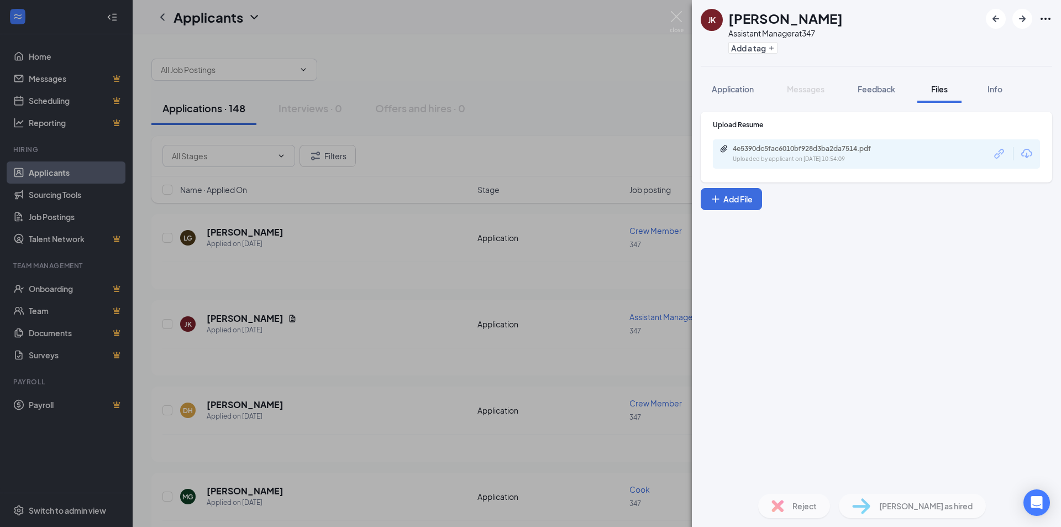
click at [806, 143] on div "4e5390dc5fac6010bf928d3ba2da7514.pdf Uploaded by applicant on Oct 14, 2025 at 1…" at bounding box center [876, 153] width 327 height 29
click at [796, 145] on div "4e5390dc5fac6010bf928d3ba2da7514.pdf" at bounding box center [810, 148] width 155 height 9
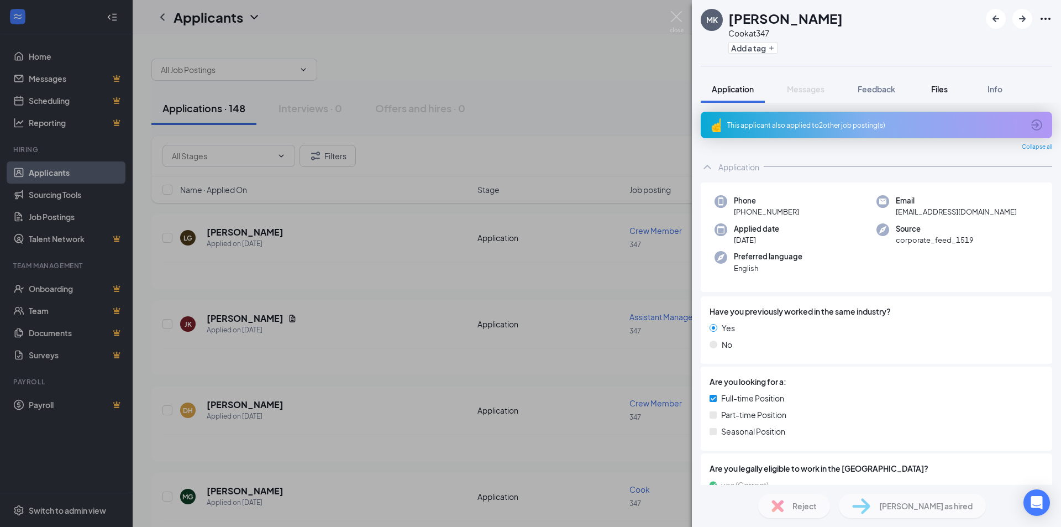
click at [945, 87] on span "Files" at bounding box center [939, 89] width 17 height 10
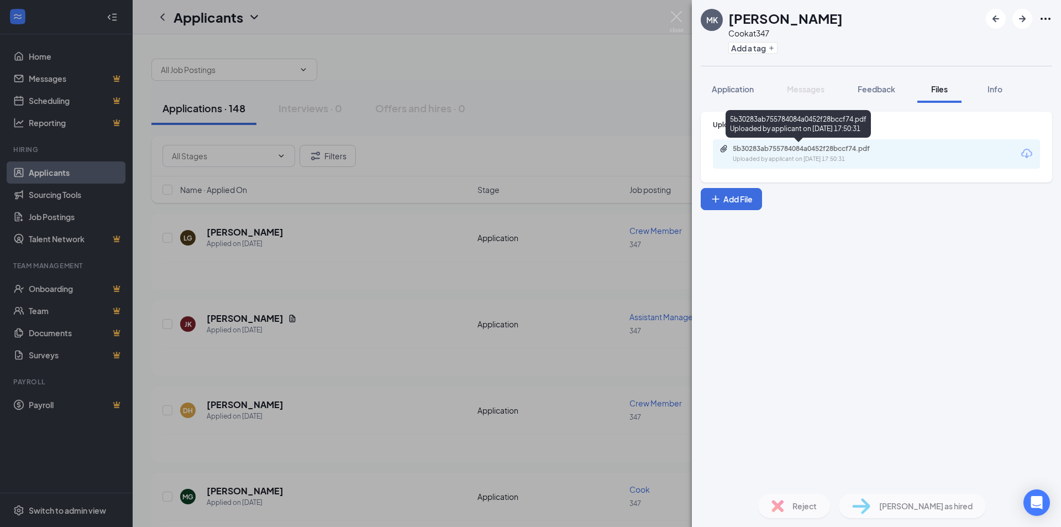
click at [809, 149] on div "5b30283ab755784084a0452f28bccf74.pdf" at bounding box center [810, 148] width 155 height 9
